Goal: Task Accomplishment & Management: Complete application form

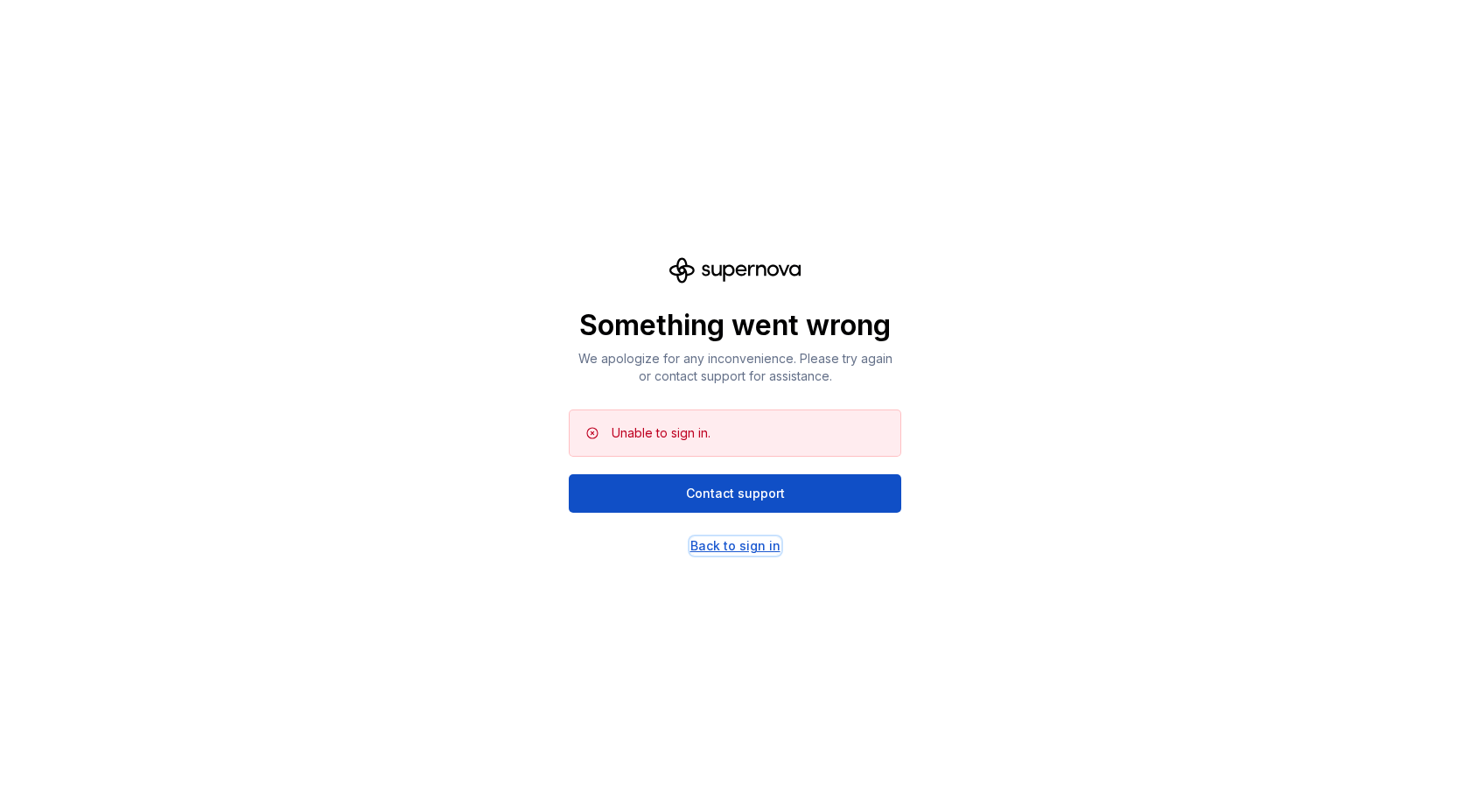
click at [731, 540] on div "Back to sign in" at bounding box center [735, 546] width 90 height 17
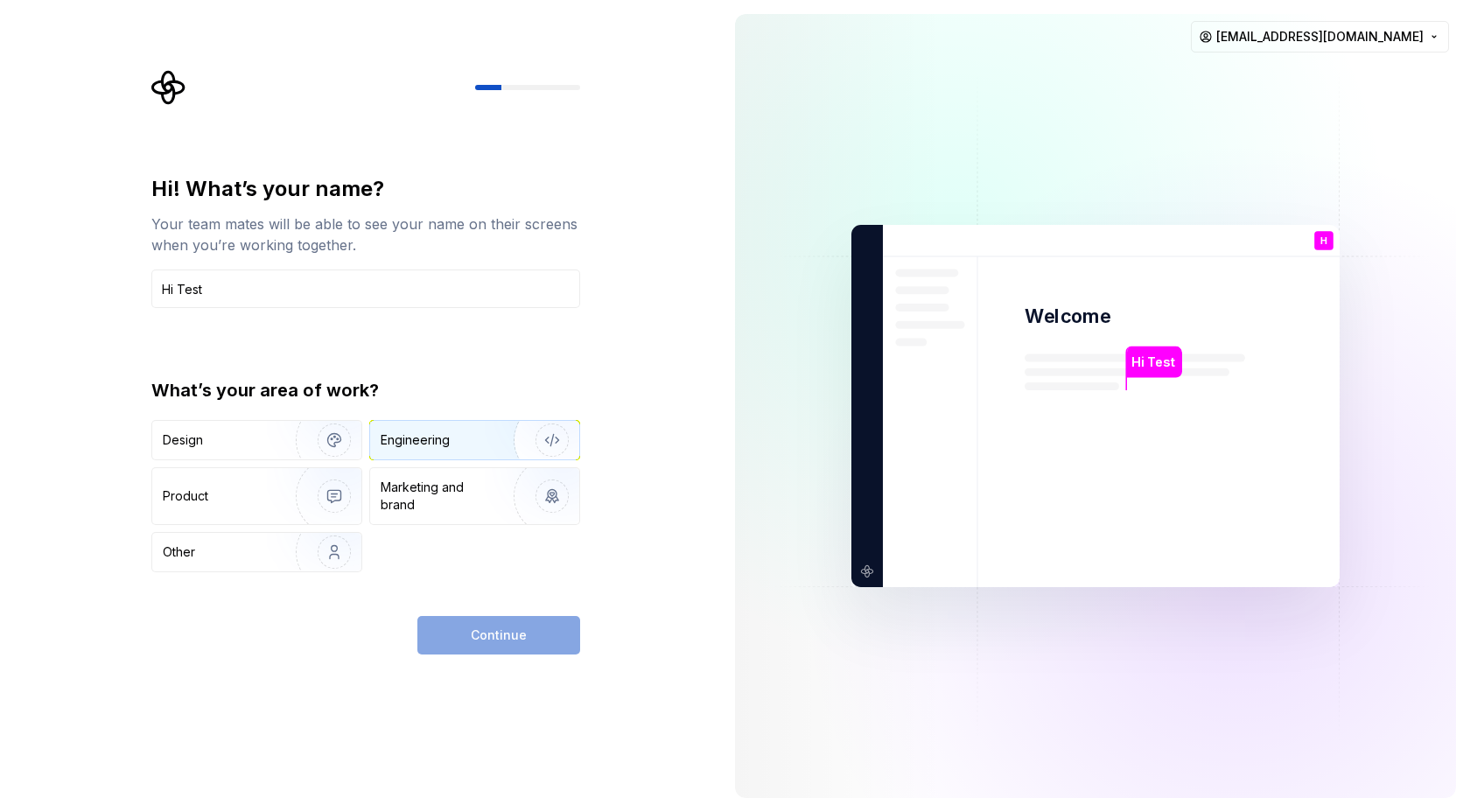
type input "Hi Test"
click at [458, 440] on div "Engineering" at bounding box center [450, 440] width 140 height 17
click at [501, 631] on span "Continue" at bounding box center [499, 634] width 56 height 17
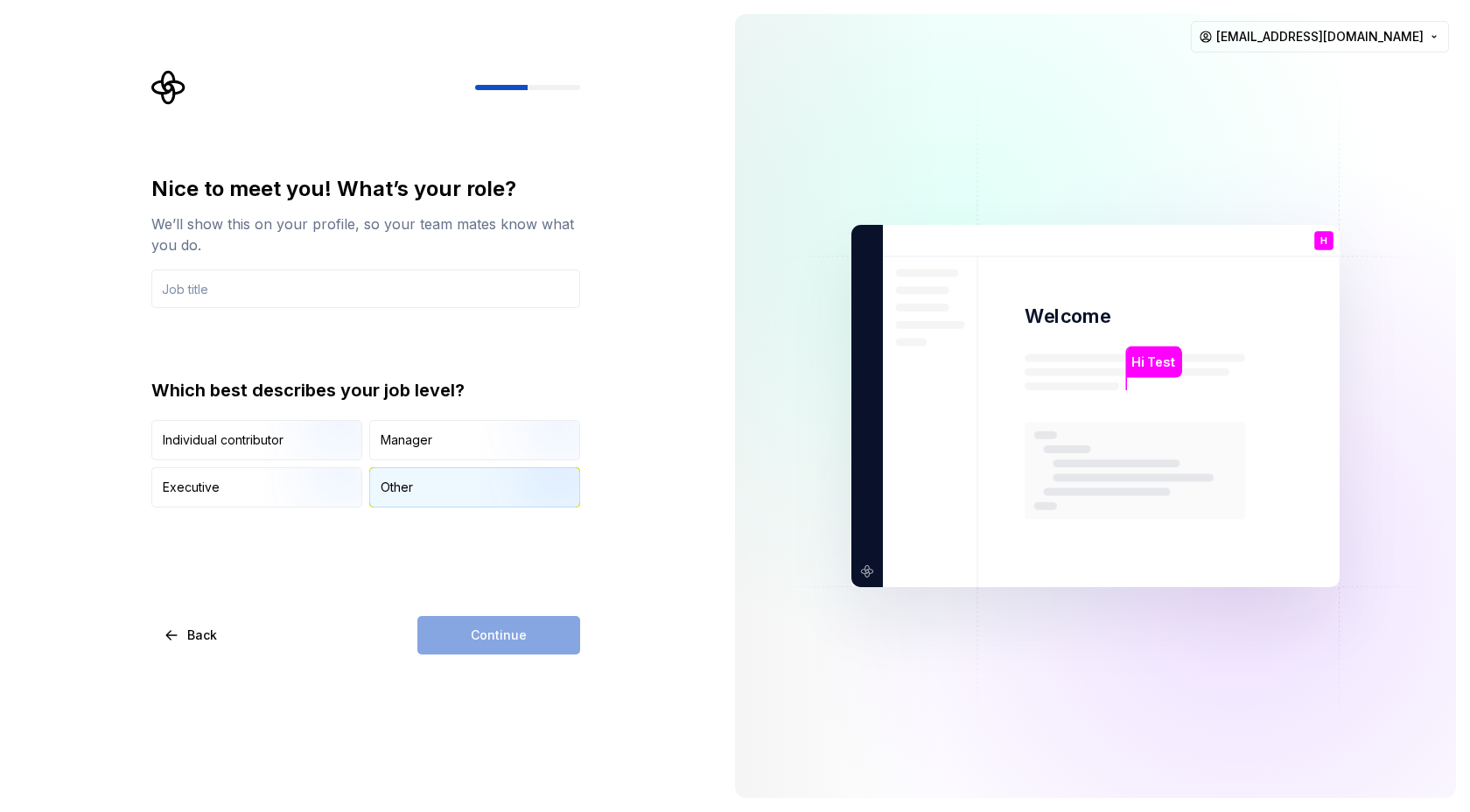
click at [433, 482] on div "Other" at bounding box center [475, 488] width 209 height 38
click at [304, 288] on input "text" at bounding box center [365, 288] width 429 height 38
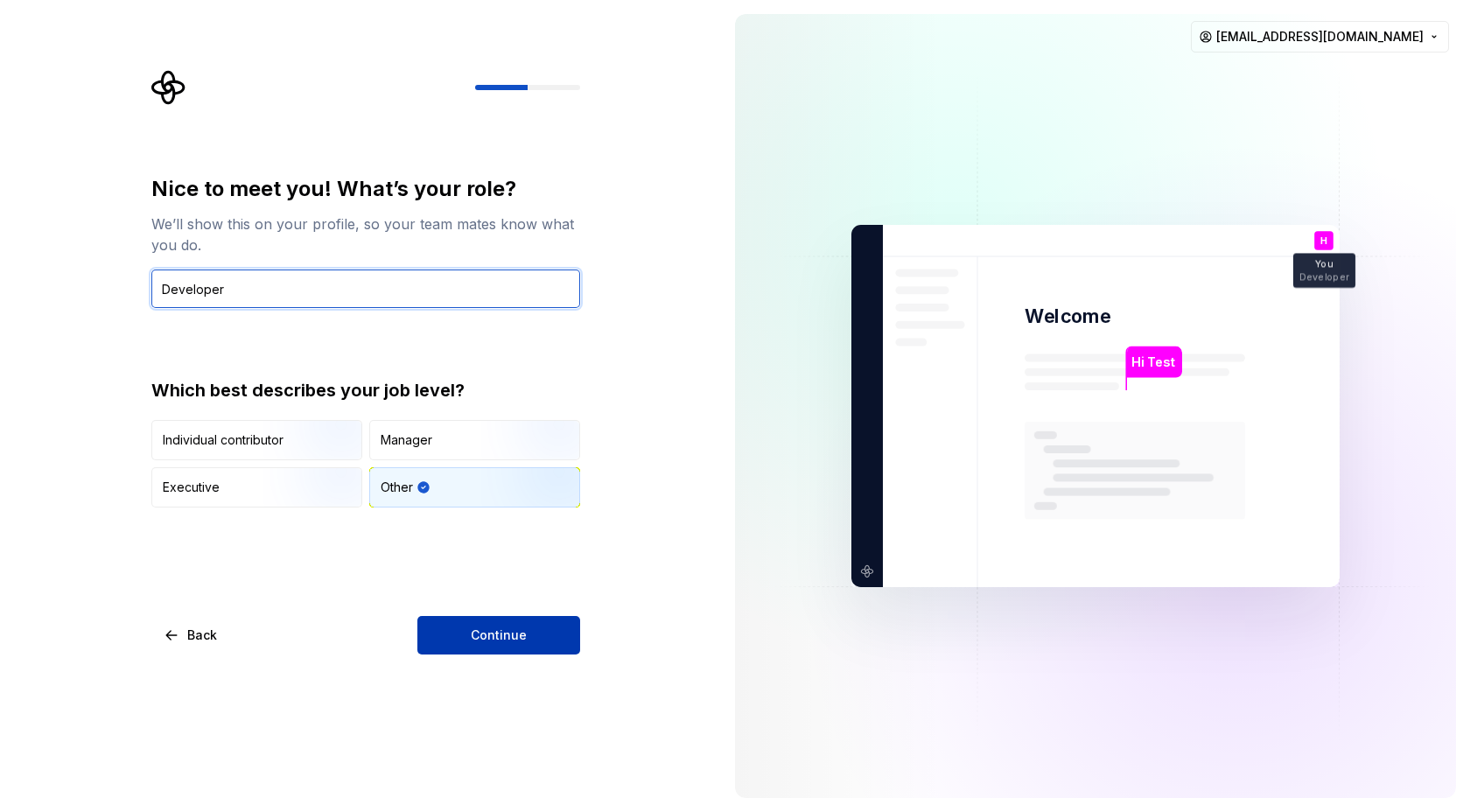
type input "Developer"
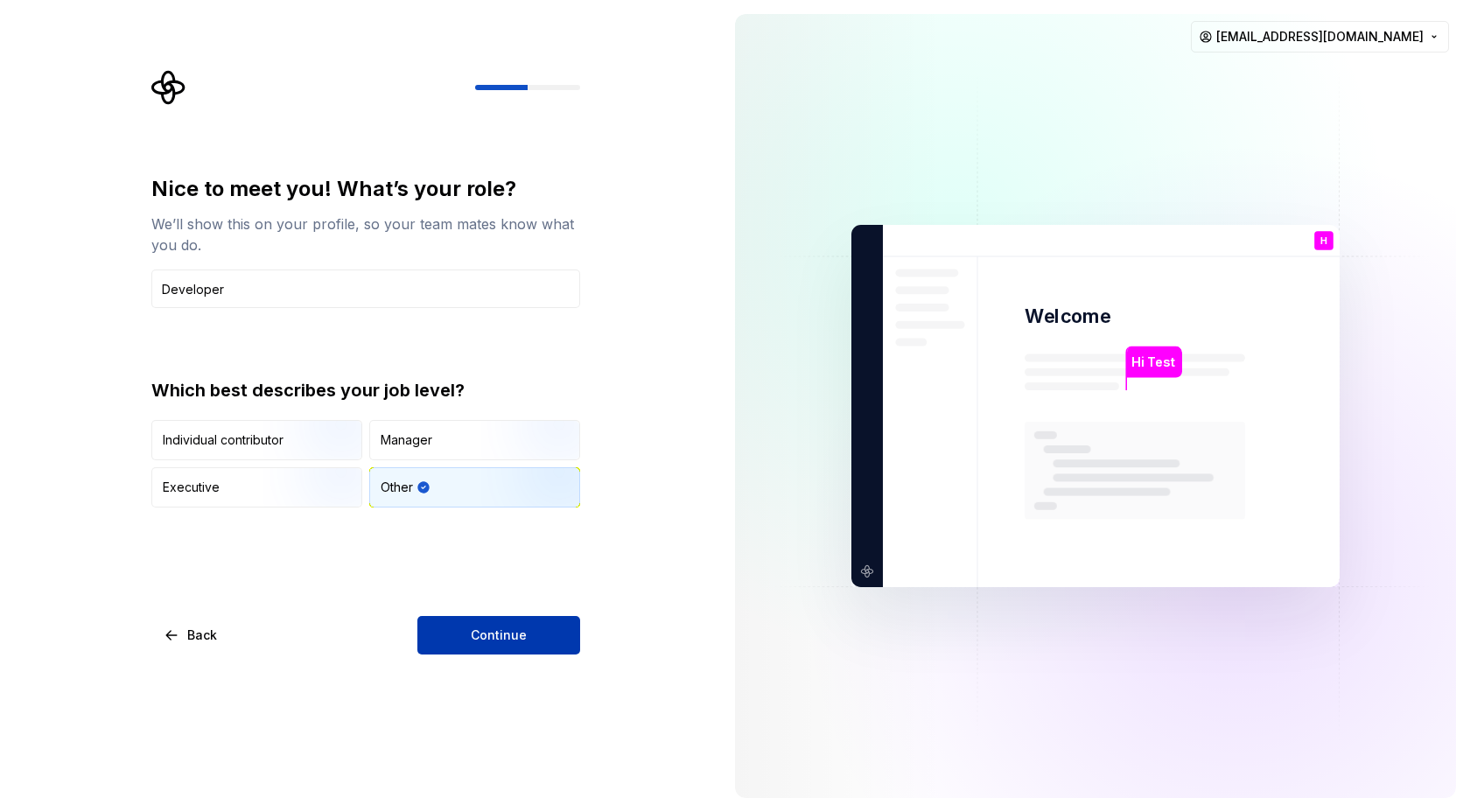
click at [471, 634] on button "Continue" at bounding box center [499, 635] width 163 height 38
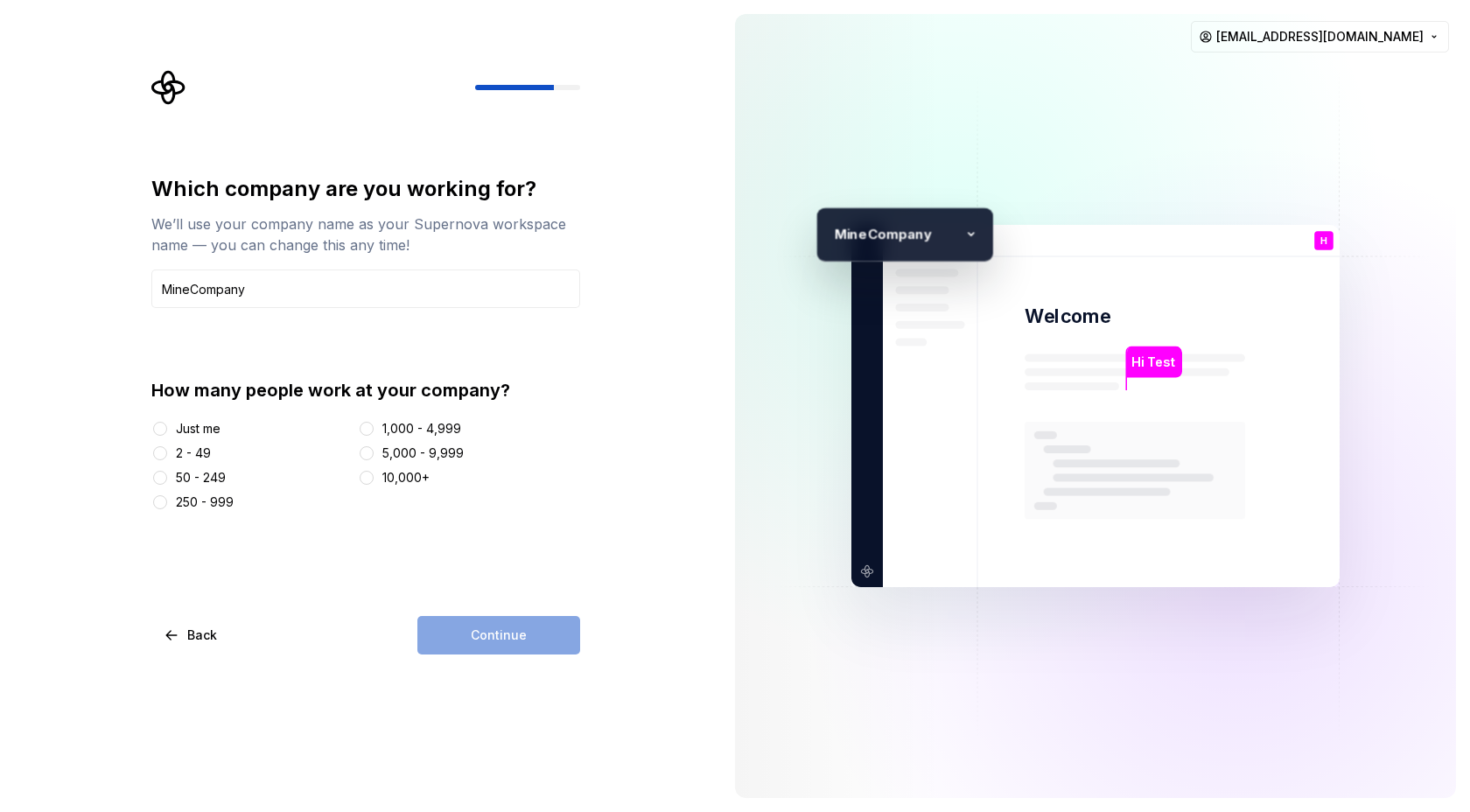
type input "MineCompany"
click at [165, 450] on button "2 - 49" at bounding box center [160, 453] width 14 height 14
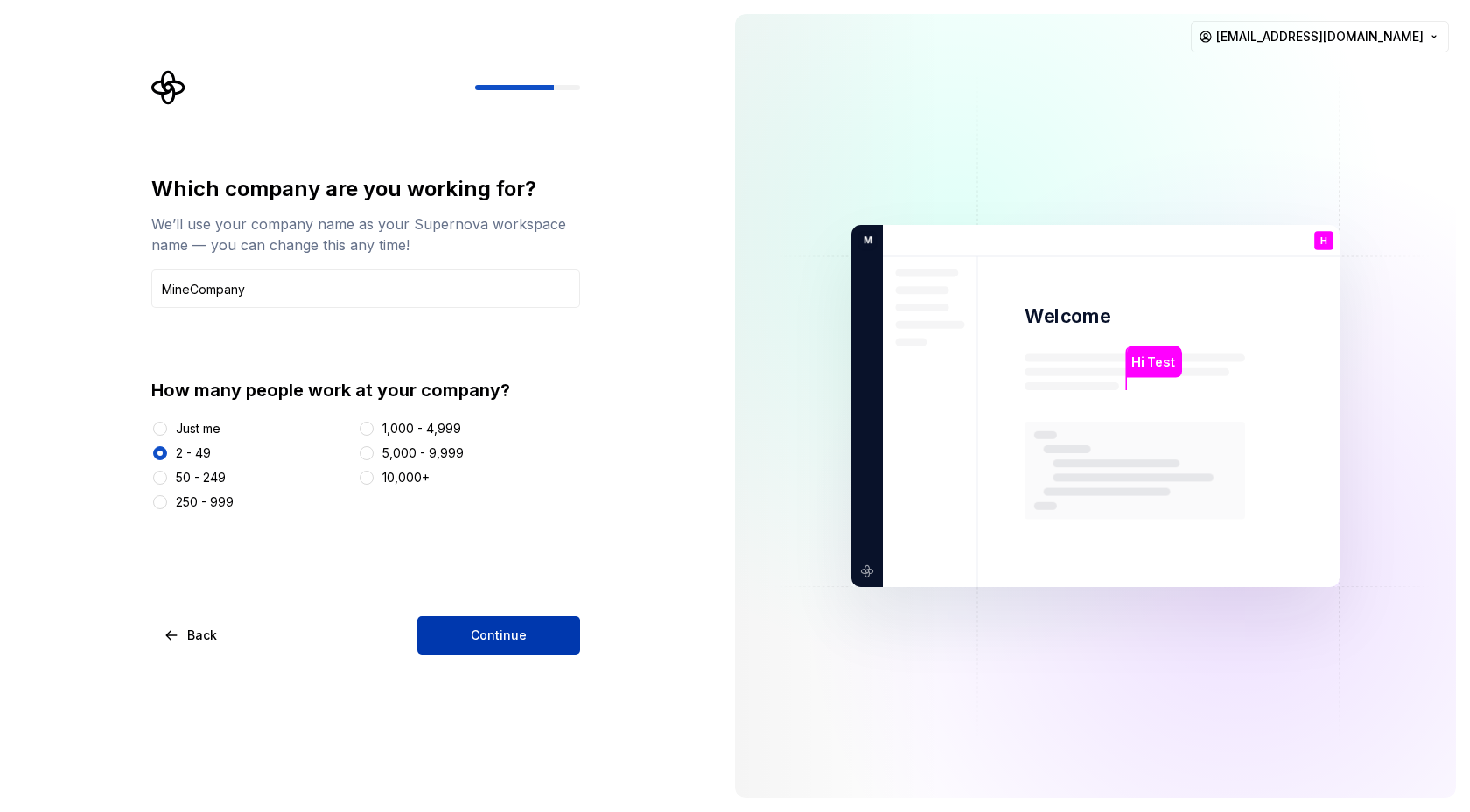
click at [479, 640] on span "Continue" at bounding box center [499, 634] width 56 height 17
click at [479, 640] on div "Continue" at bounding box center [499, 635] width 163 height 38
click at [161, 424] on button "Just me" at bounding box center [160, 428] width 14 height 14
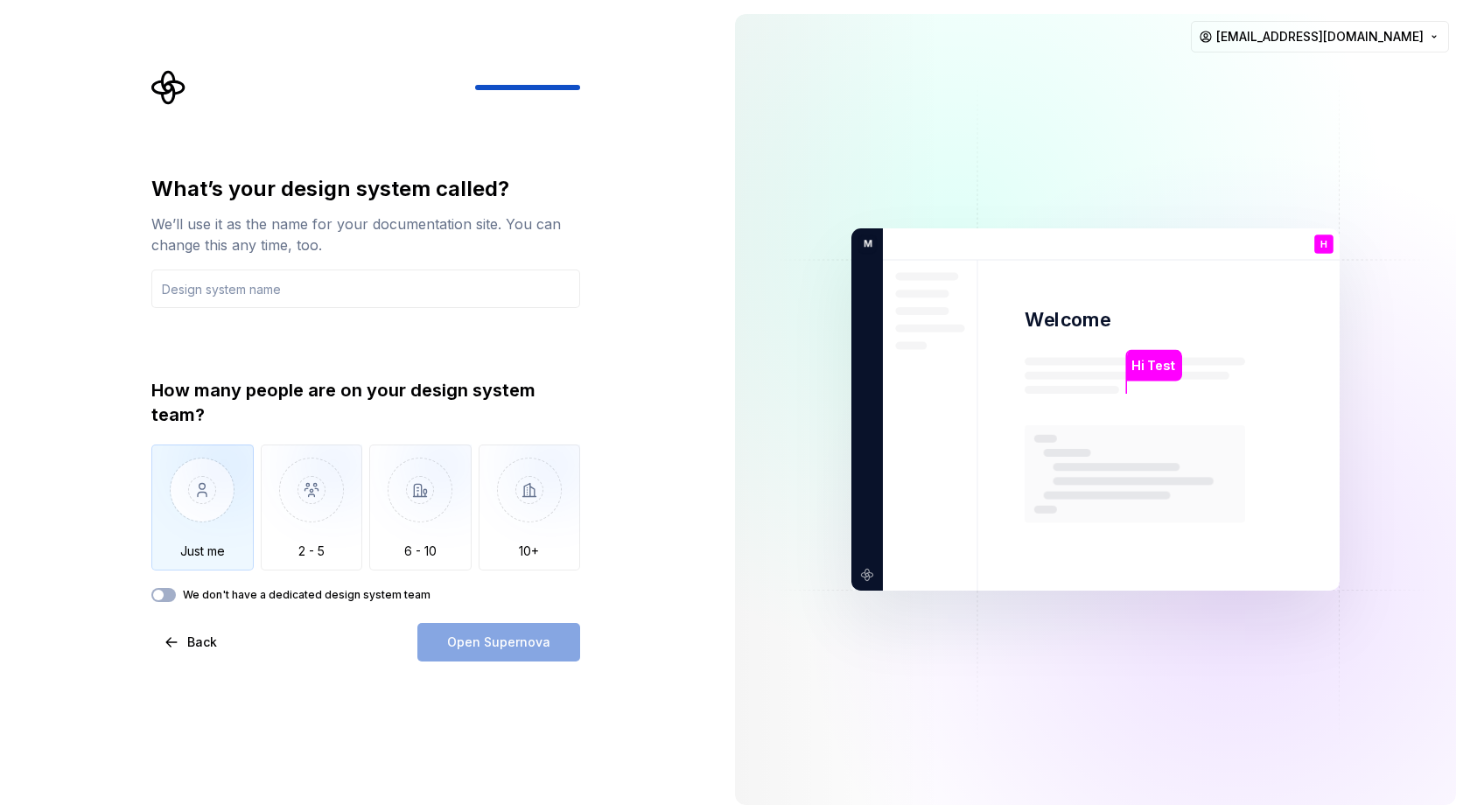
click at [215, 499] on img "button" at bounding box center [202, 503] width 102 height 117
click at [265, 289] on input "text" at bounding box center [365, 288] width 429 height 38
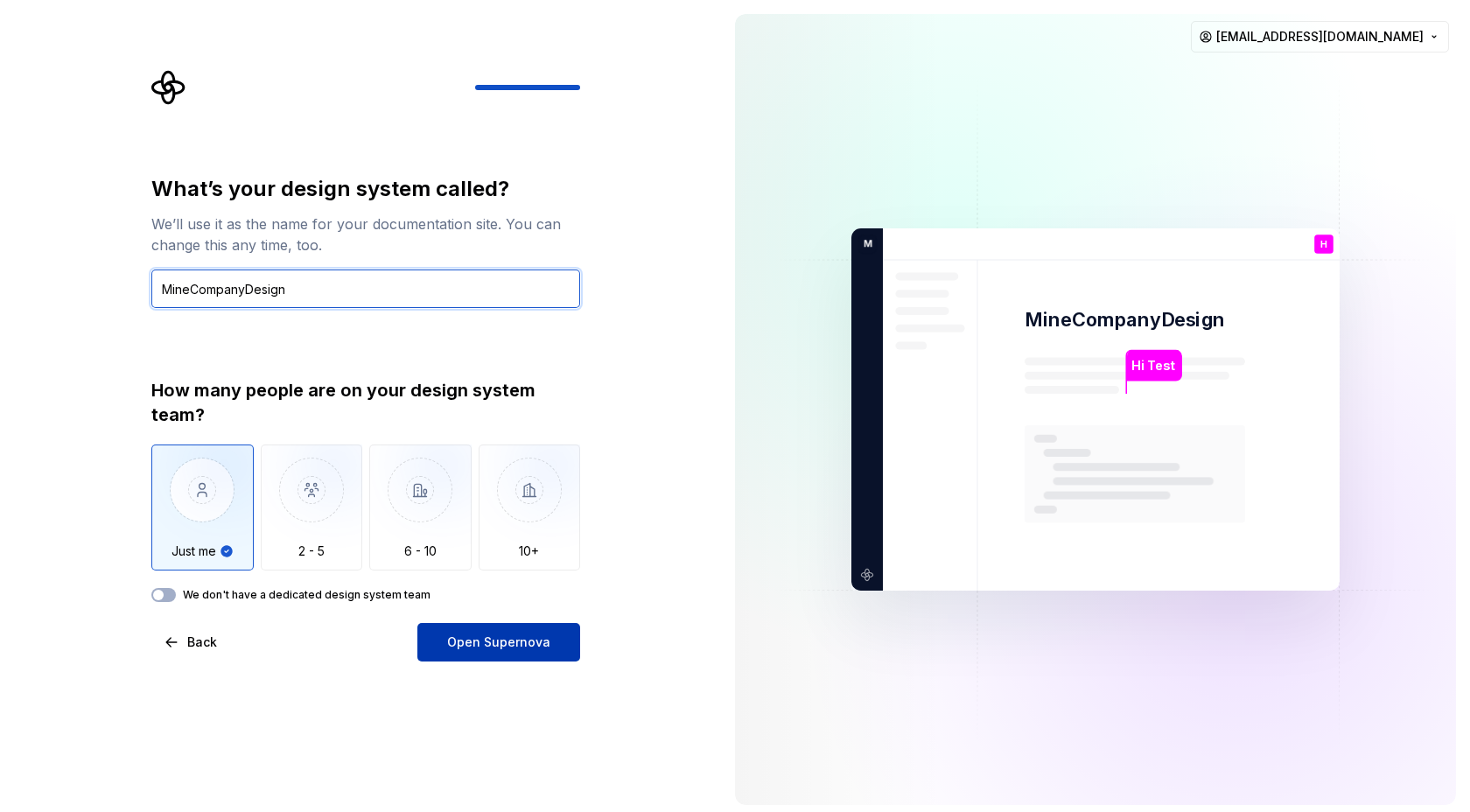
type input "MineCompanyDesign"
click at [493, 634] on span "Open Supernova" at bounding box center [498, 642] width 103 height 17
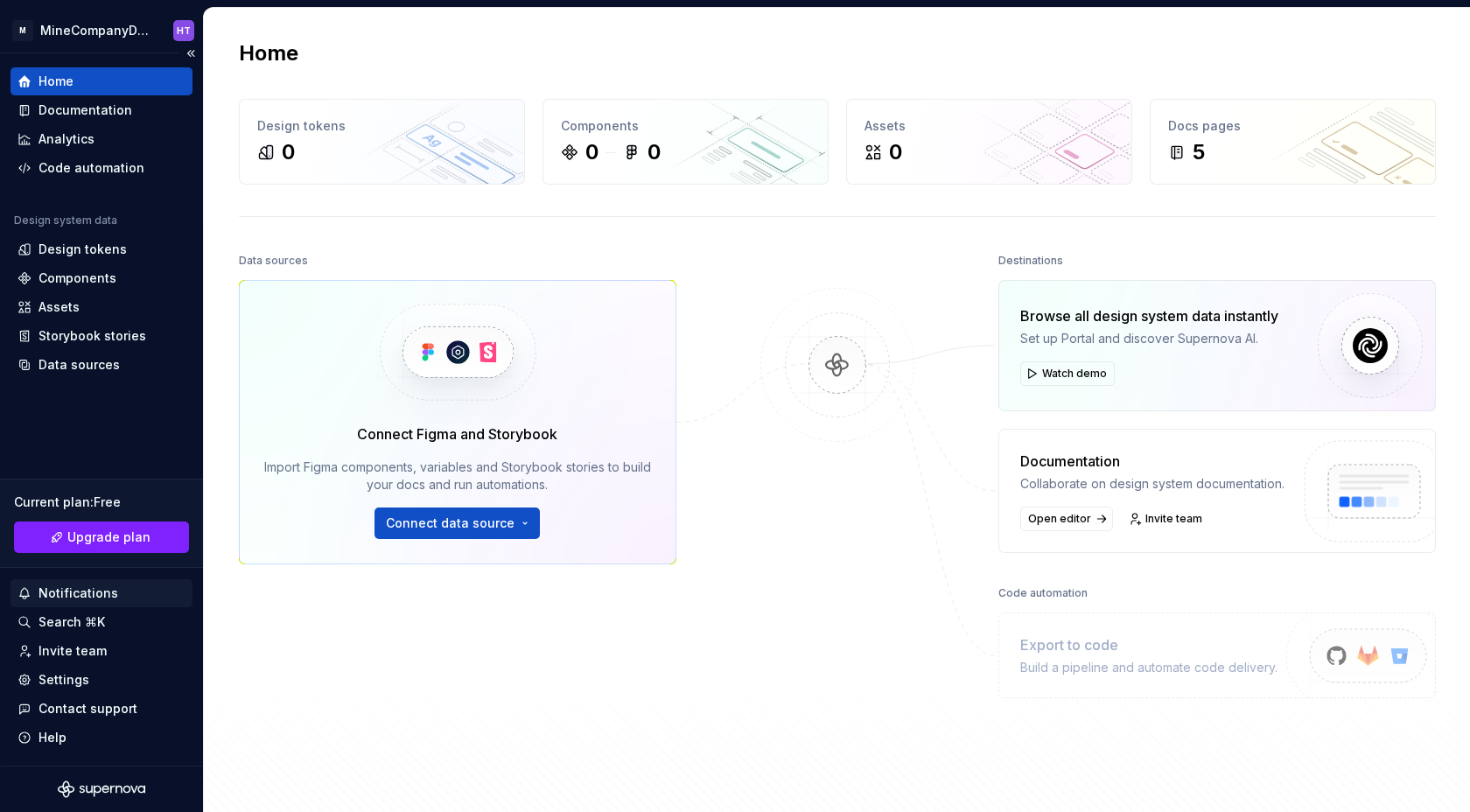
click at [168, 595] on div "Notifications" at bounding box center [101, 593] width 168 height 17
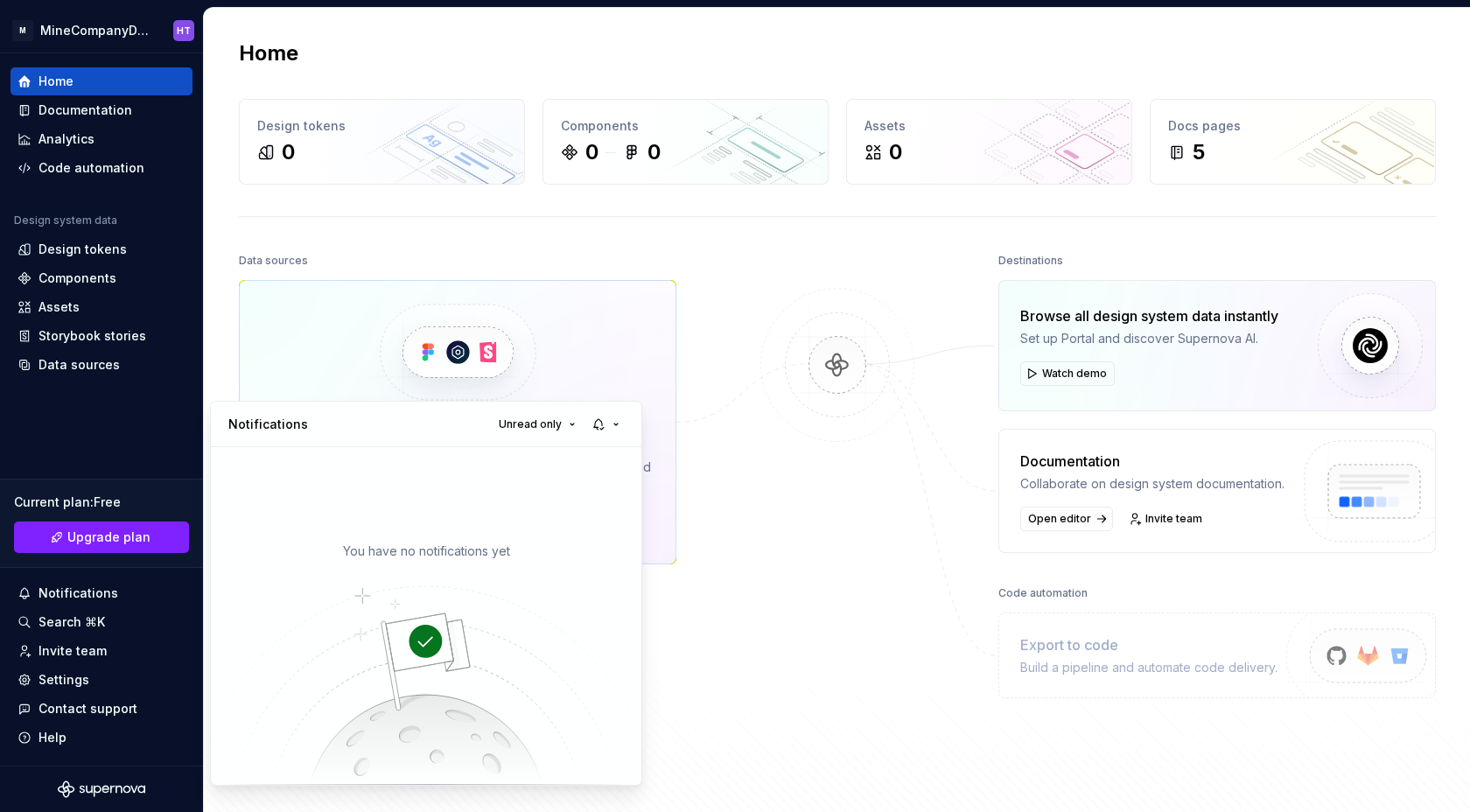
click at [804, 275] on html "M MineCompanyDesign HT Home Documentation Analytics Code automation Design syst…" at bounding box center [735, 406] width 1470 height 812
click at [804, 275] on div at bounding box center [837, 492] width 175 height 488
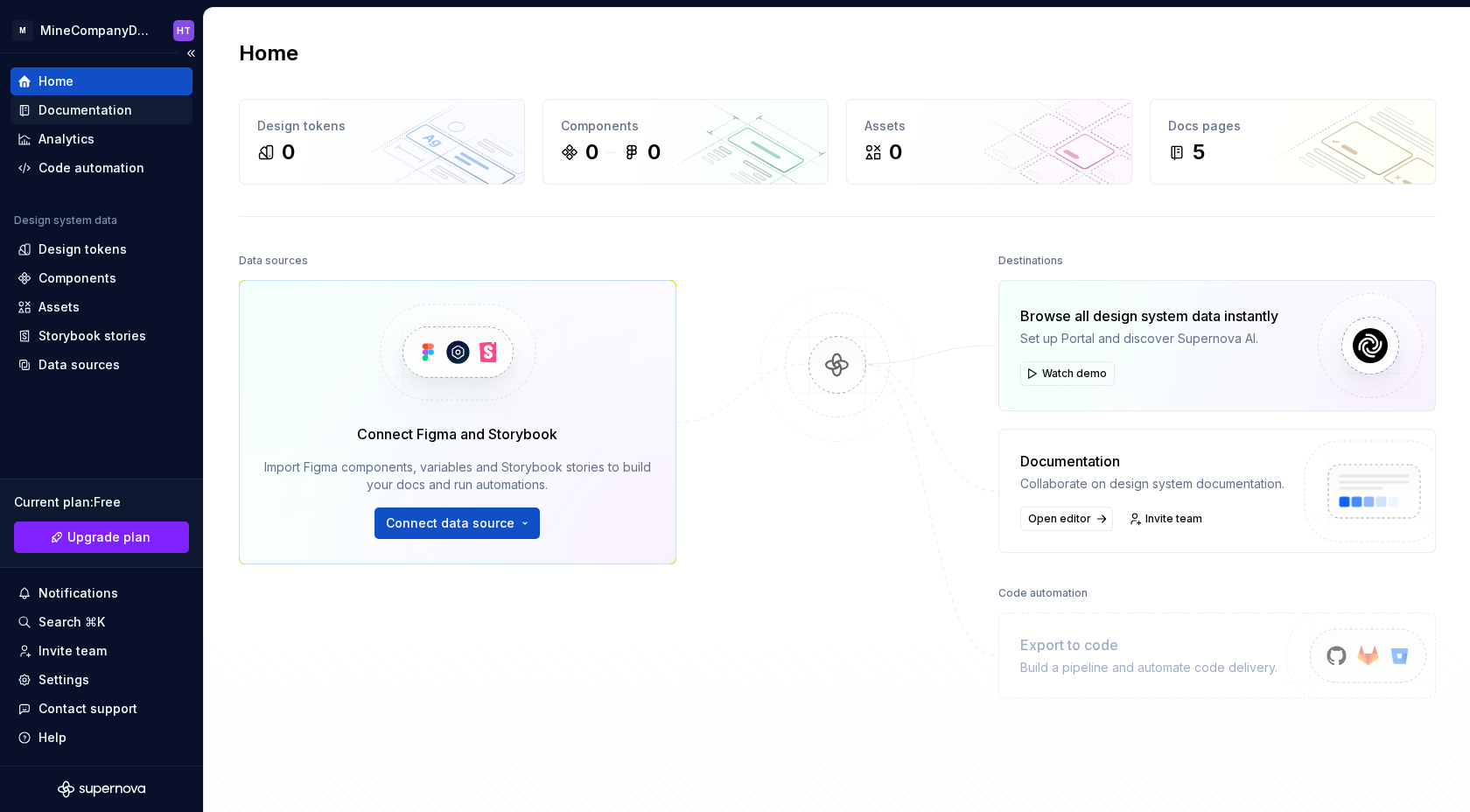
click at [73, 117] on div "Documentation" at bounding box center [84, 110] width 93 height 17
click at [69, 163] on div "Code automation" at bounding box center [91, 168] width 106 height 17
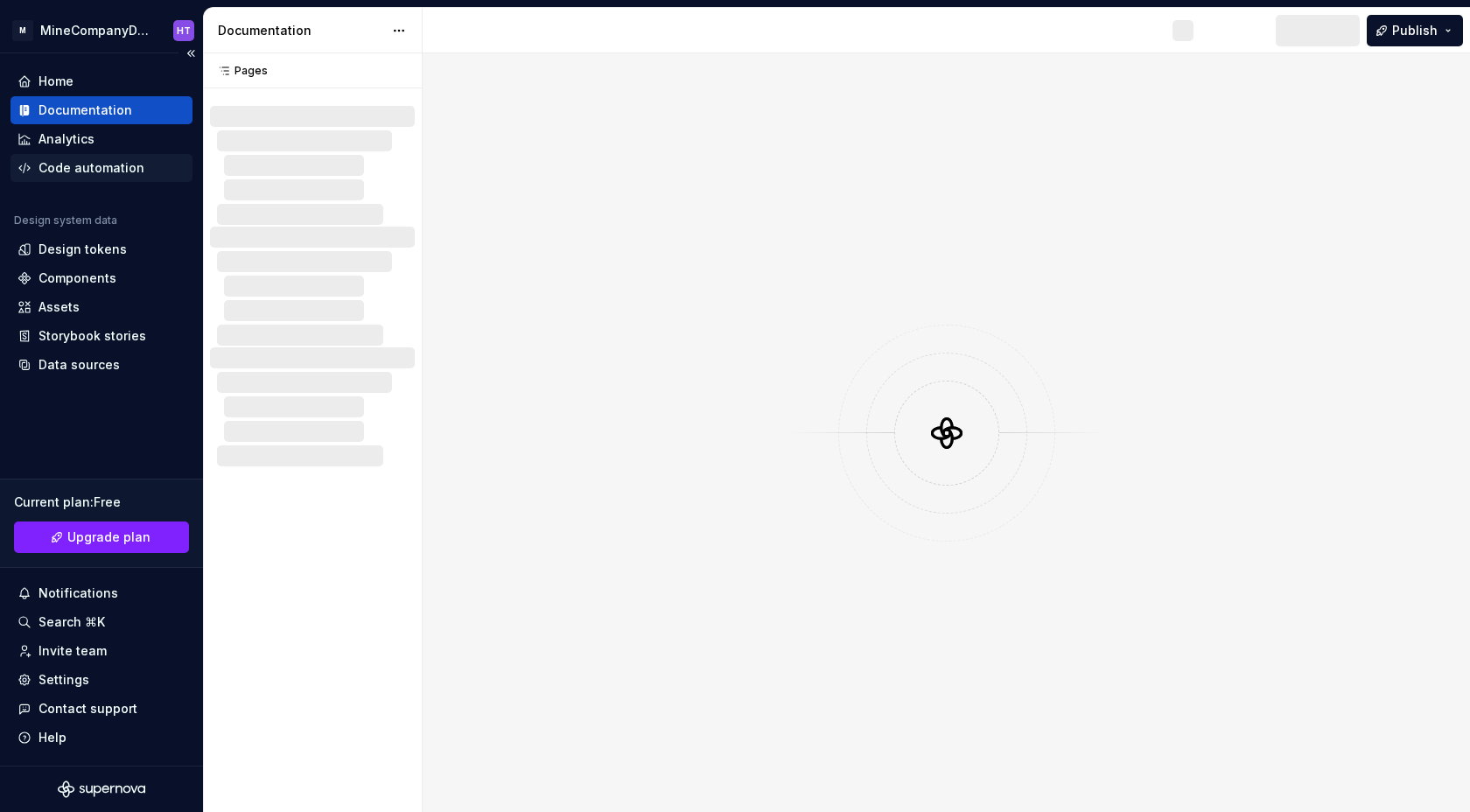
click at [69, 163] on div "Code automation" at bounding box center [91, 168] width 106 height 17
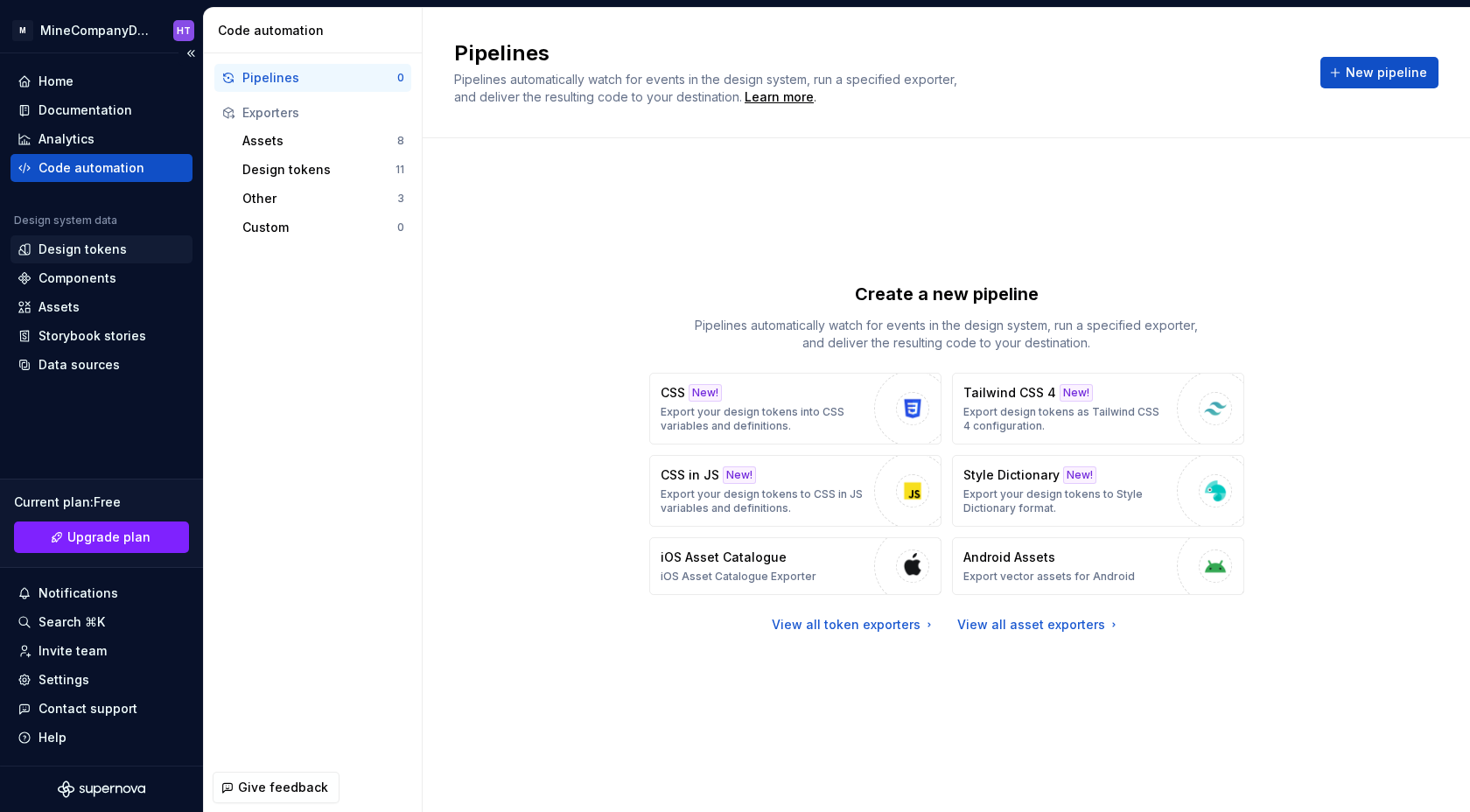
click at [97, 261] on div "Design tokens" at bounding box center [102, 249] width 182 height 28
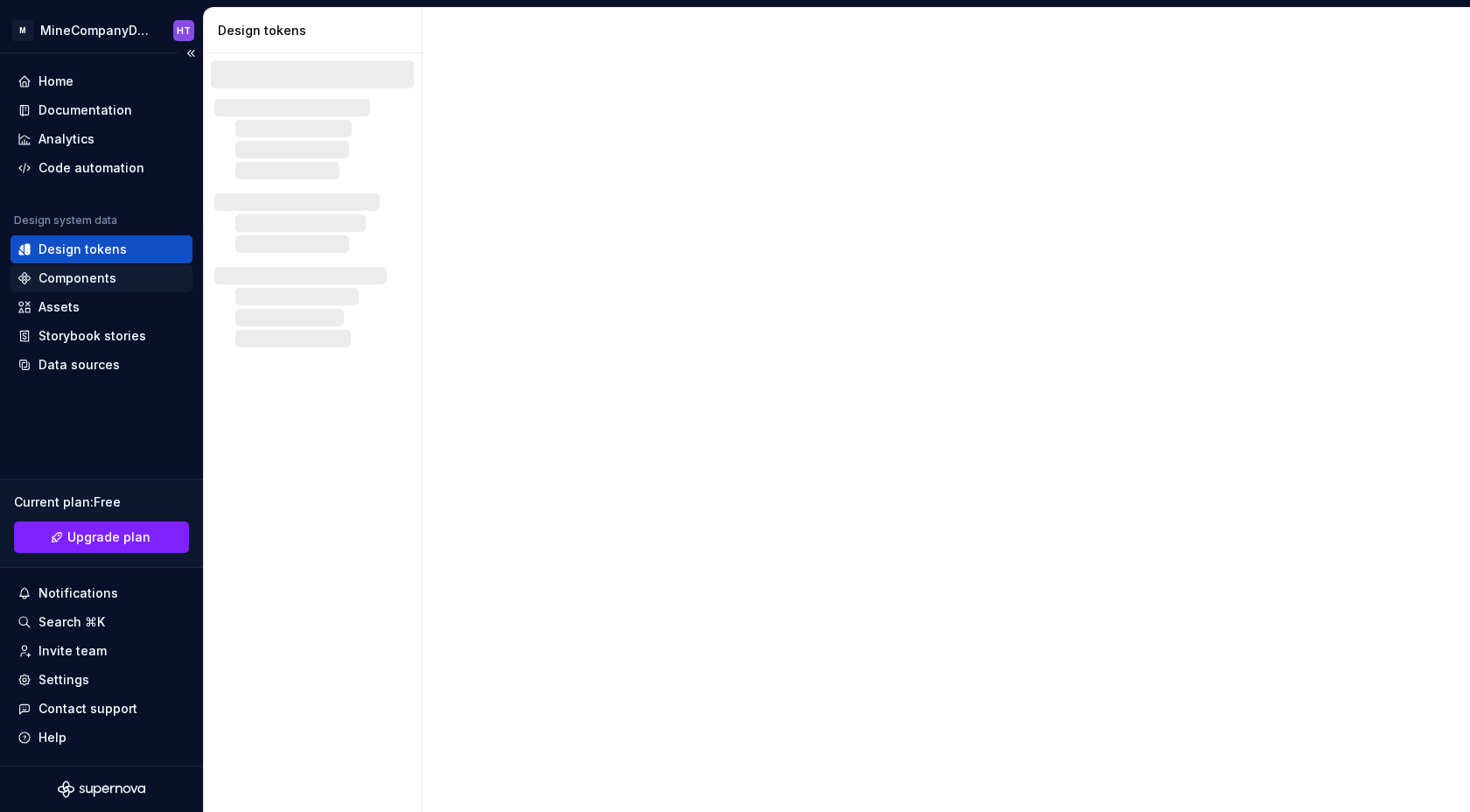
click at [92, 279] on div "Components" at bounding box center [77, 277] width 78 height 17
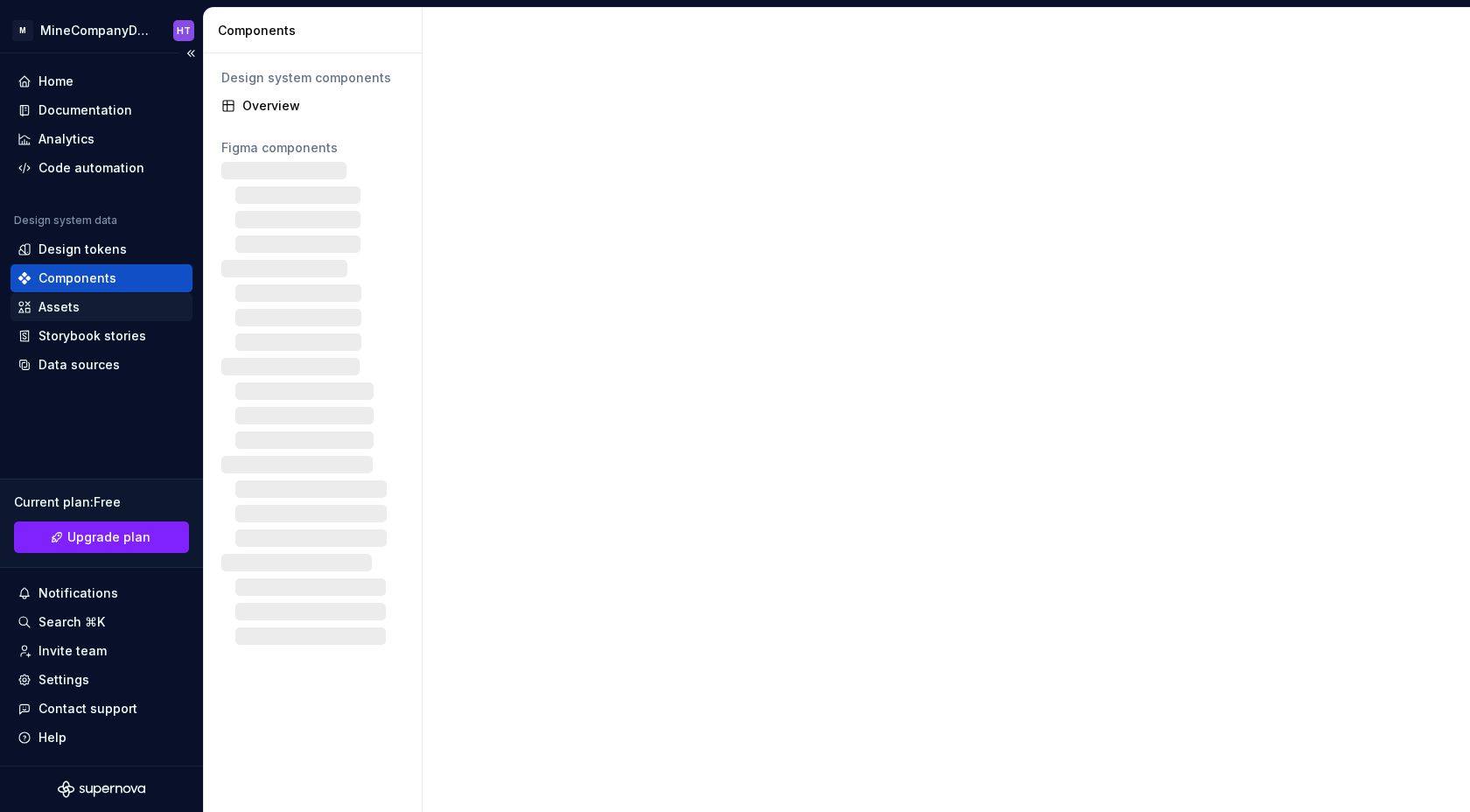
click at [93, 302] on div "Assets" at bounding box center [101, 306] width 168 height 17
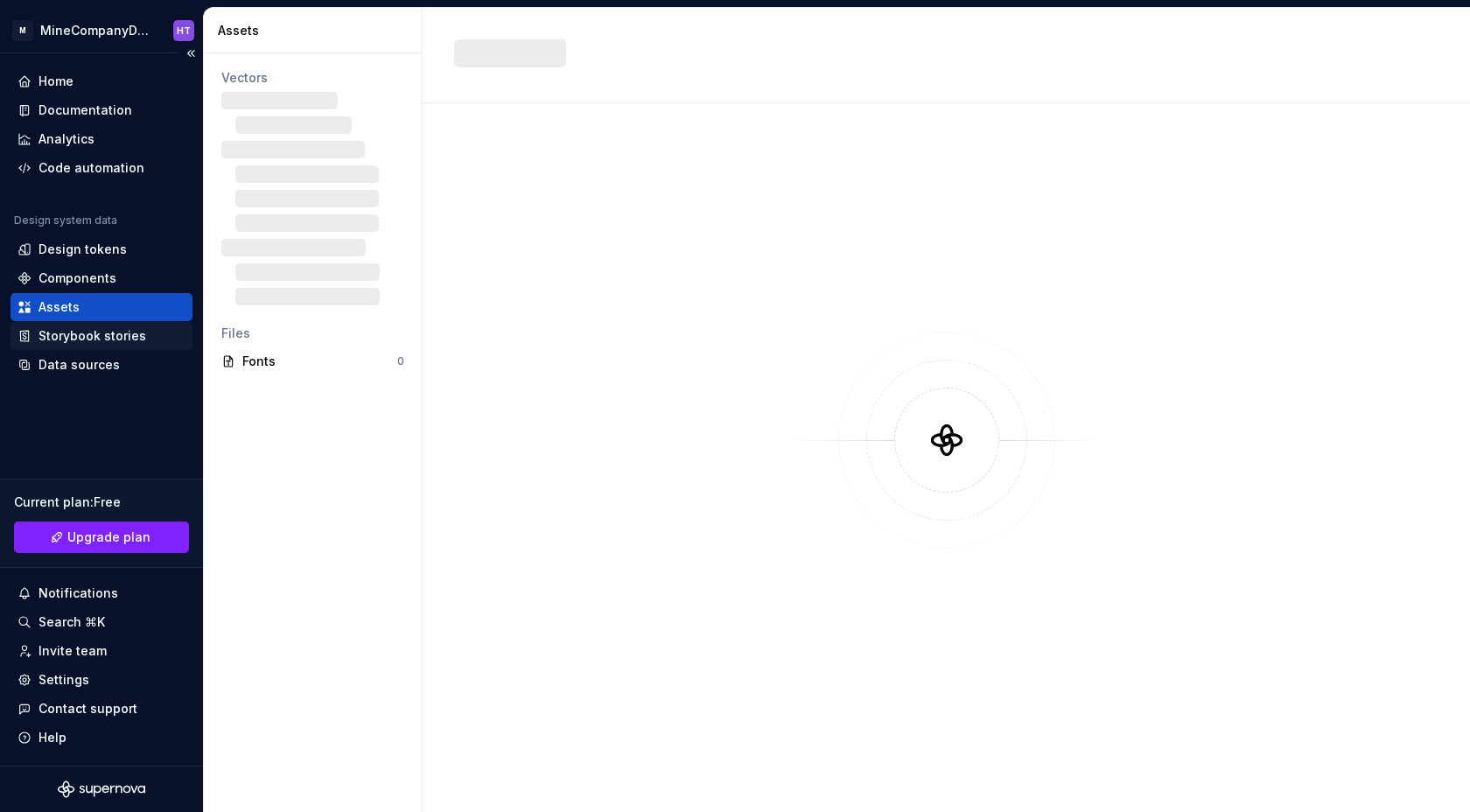
click at [102, 330] on div "Storybook stories" at bounding box center [92, 335] width 108 height 17
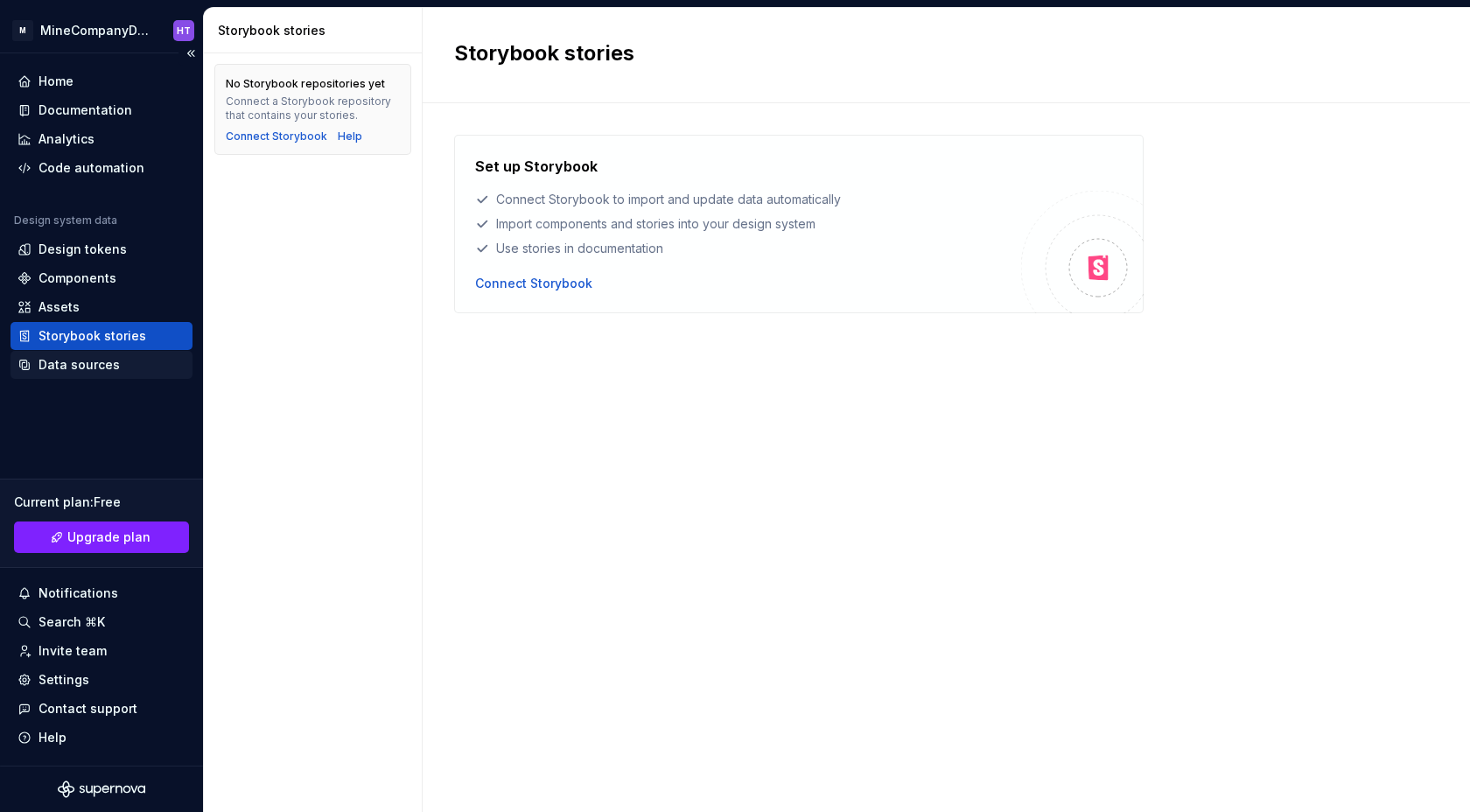
click at [140, 365] on div "Data sources" at bounding box center [101, 364] width 168 height 17
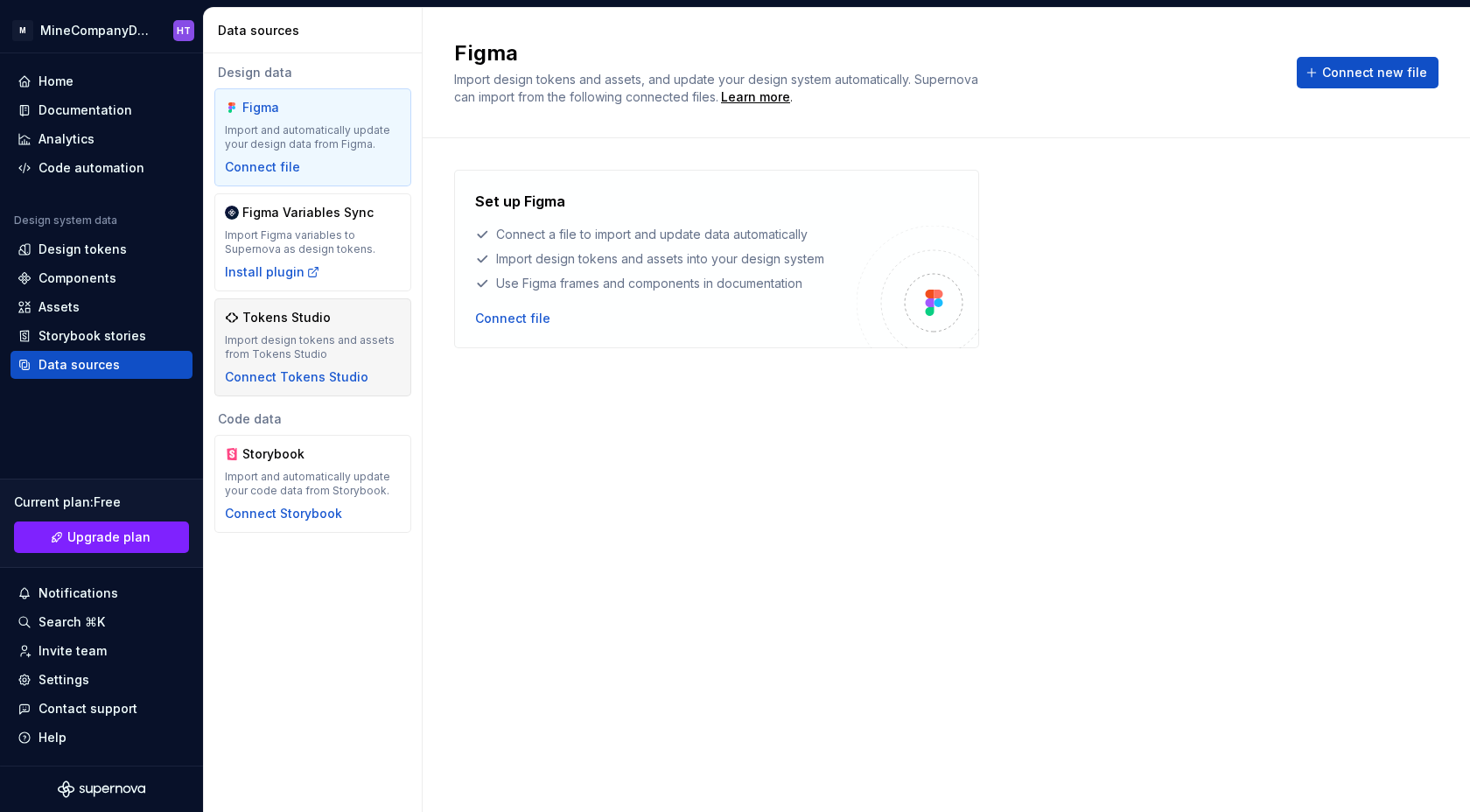
click at [295, 304] on div "Tokens Studio Import design tokens and assets from Tokens Studio Connect Tokens…" at bounding box center [313, 347] width 197 height 98
click at [299, 218] on div "Figma Variables Sync" at bounding box center [308, 212] width 131 height 17
